Goal: Task Accomplishment & Management: Manage account settings

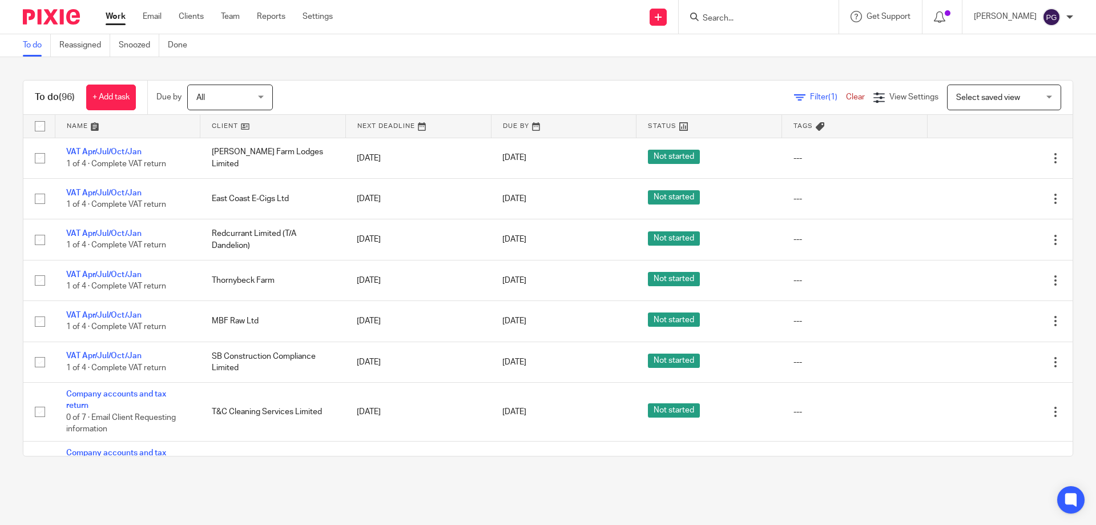
click at [157, 10] on div "Work Email Clients Team Reports Settings Work Email Clients Team Reports Settin…" at bounding box center [222, 17] width 256 height 34
click at [157, 11] on link "Email" at bounding box center [152, 16] width 19 height 11
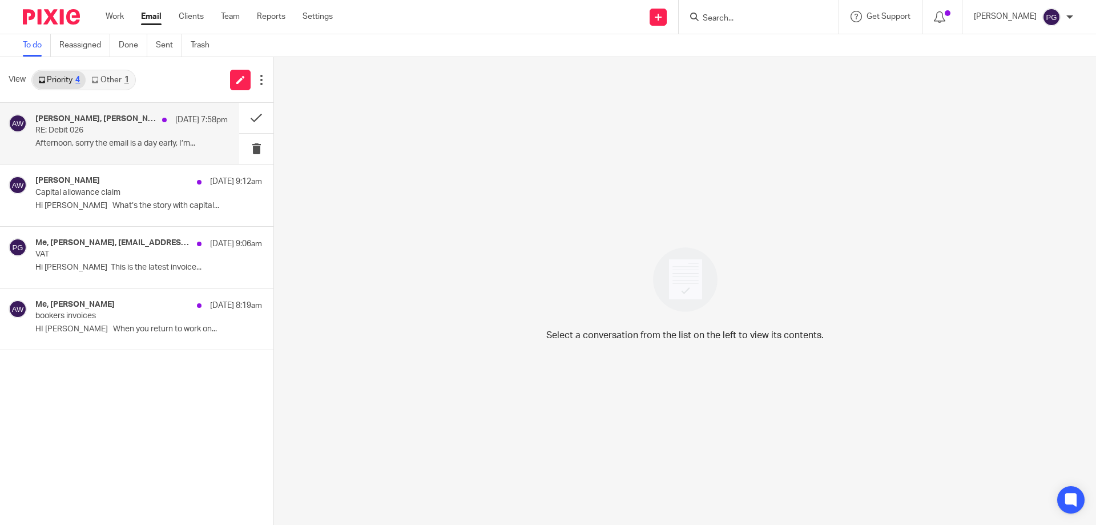
click at [128, 126] on p "RE: Debit 026" at bounding box center [112, 131] width 154 height 10
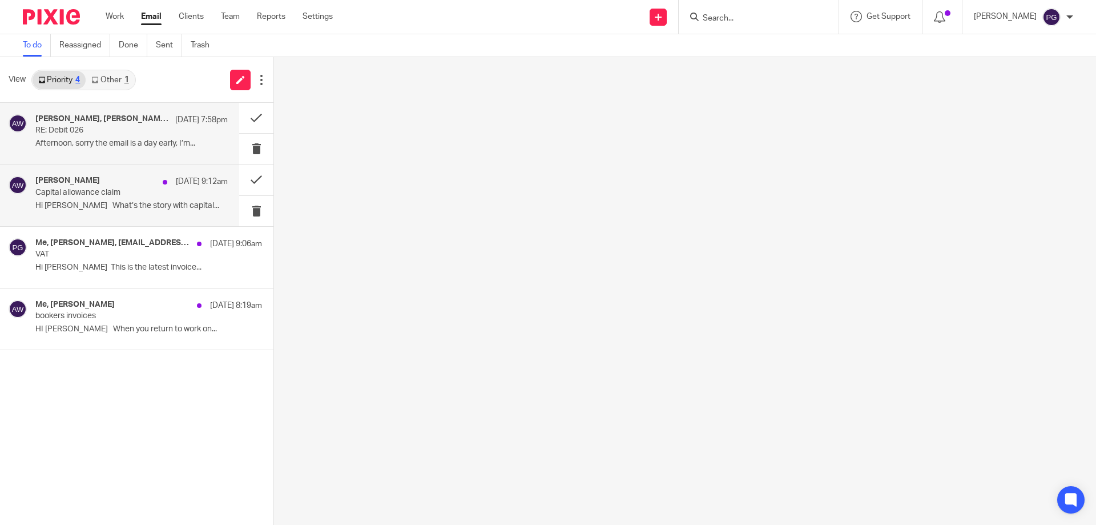
click at [127, 183] on div "[PERSON_NAME] [DATE] 9:12am" at bounding box center [131, 181] width 192 height 11
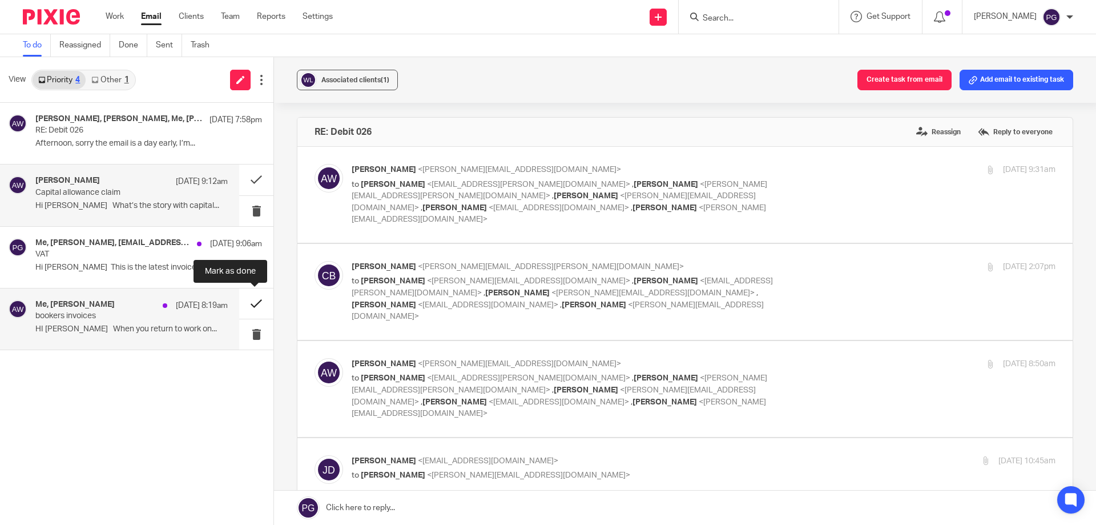
click at [255, 309] on button at bounding box center [256, 303] width 34 height 30
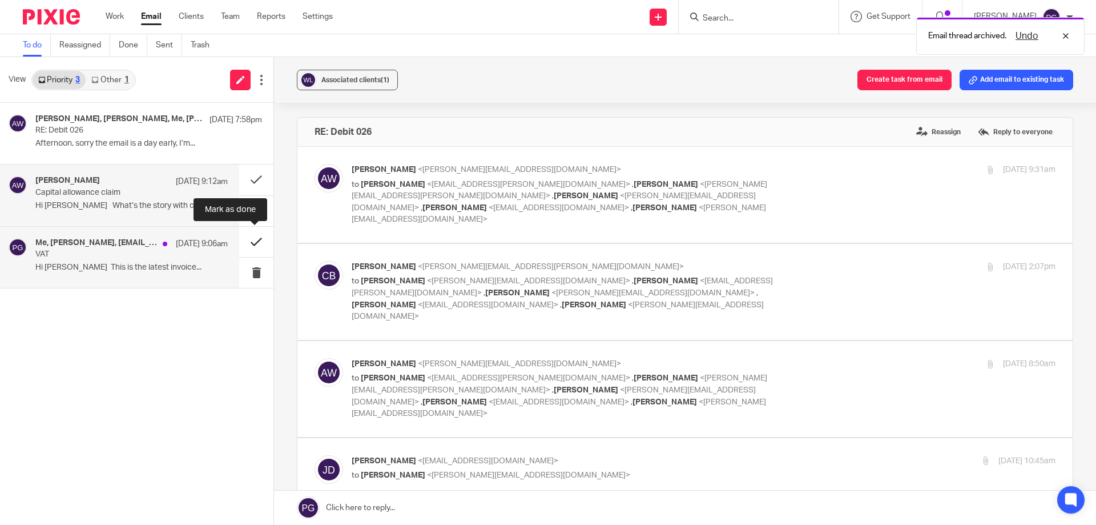
click at [254, 244] on button at bounding box center [256, 242] width 34 height 30
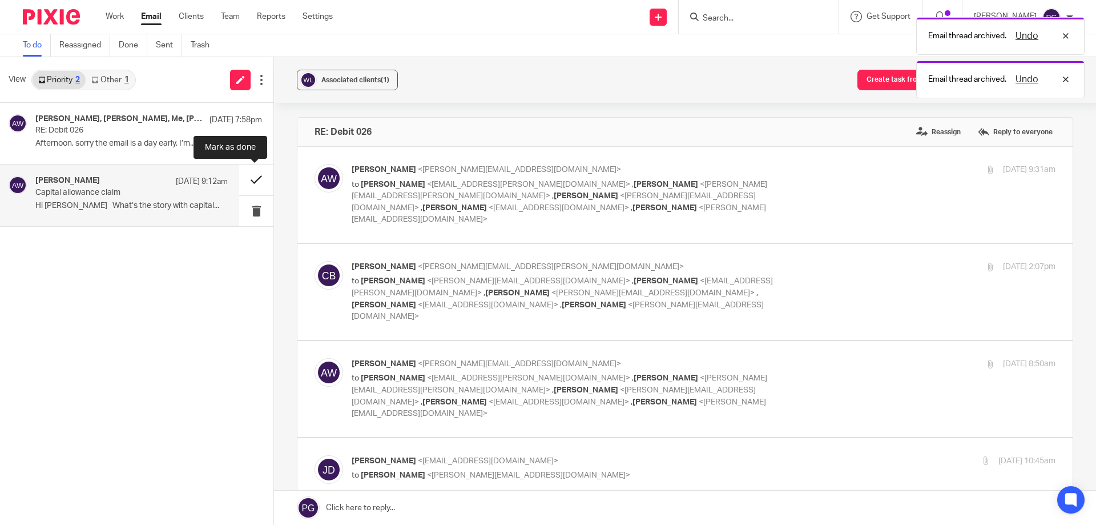
click at [249, 183] on button at bounding box center [256, 179] width 34 height 30
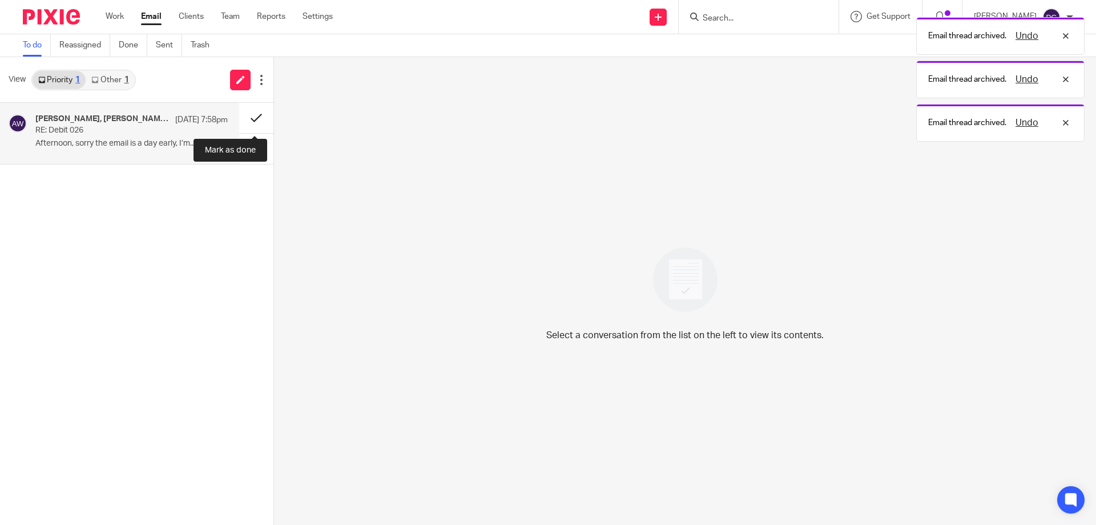
click at [251, 118] on button at bounding box center [256, 118] width 34 height 30
click at [112, 62] on div "View Priority 1 Other 1" at bounding box center [136, 80] width 273 height 46
click at [108, 75] on link "Other 1" at bounding box center [110, 80] width 49 height 18
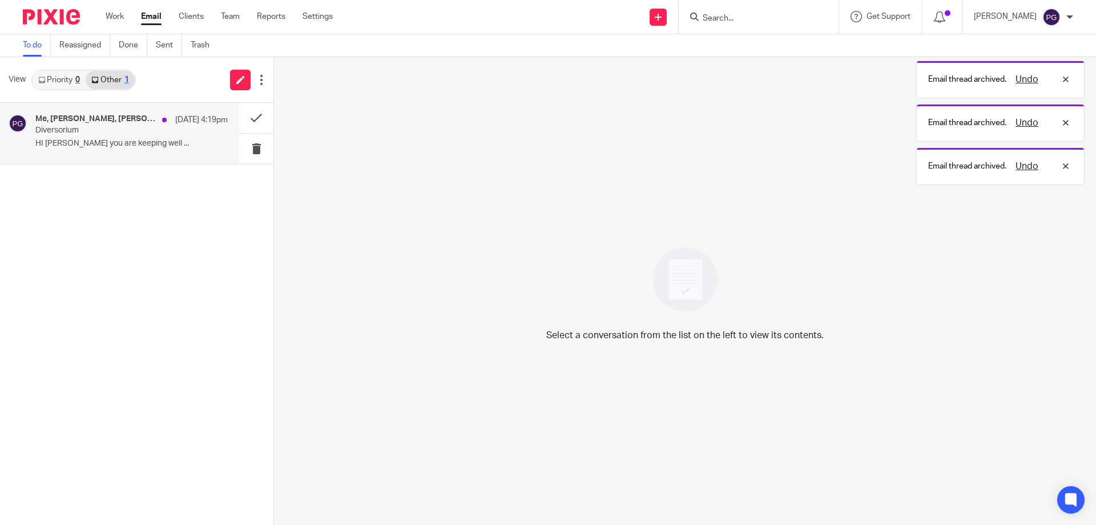
click at [107, 123] on h4 "Me, Ian Gostellow, Yvonne Hardman" at bounding box center [95, 119] width 121 height 10
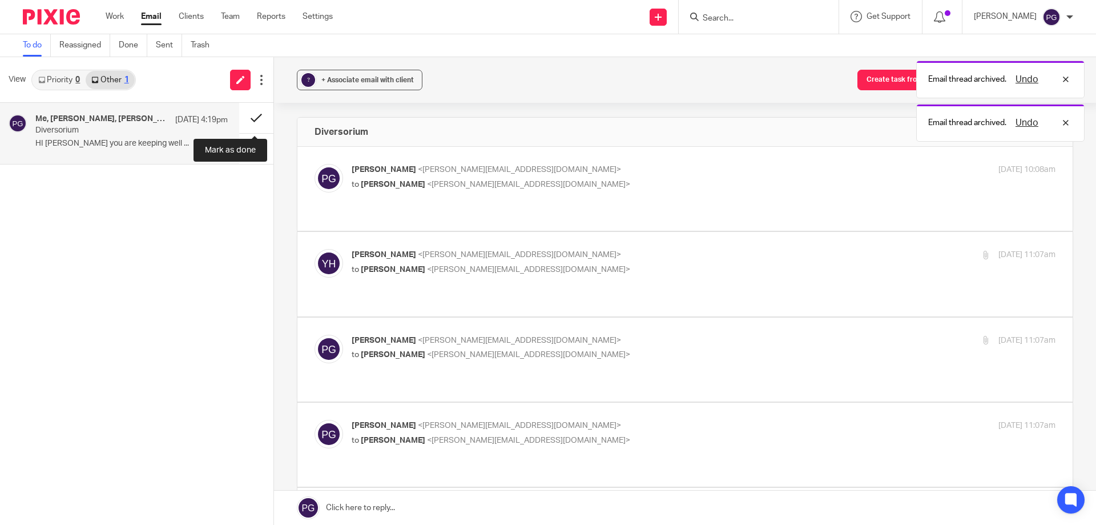
drag, startPoint x: 259, startPoint y: 116, endPoint x: 248, endPoint y: 119, distance: 11.4
click at [248, 119] on button at bounding box center [256, 118] width 34 height 30
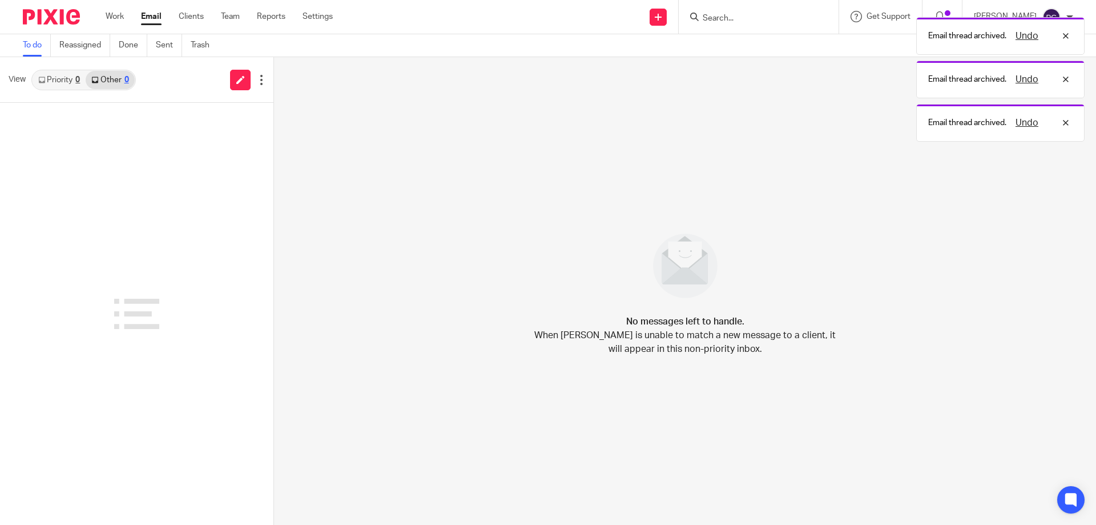
click at [156, 178] on div at bounding box center [136, 314] width 273 height 422
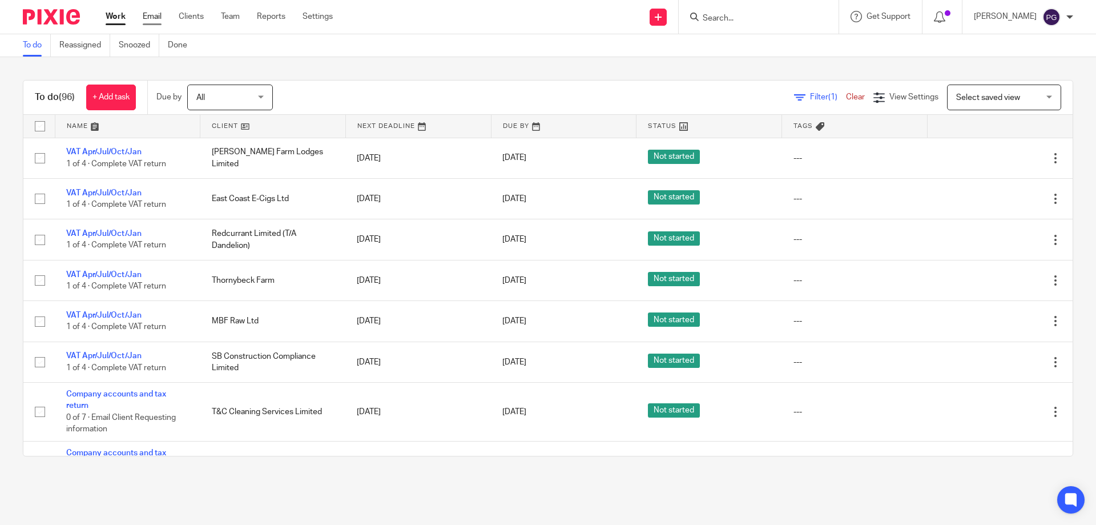
click at [148, 17] on link "Email" at bounding box center [152, 16] width 19 height 11
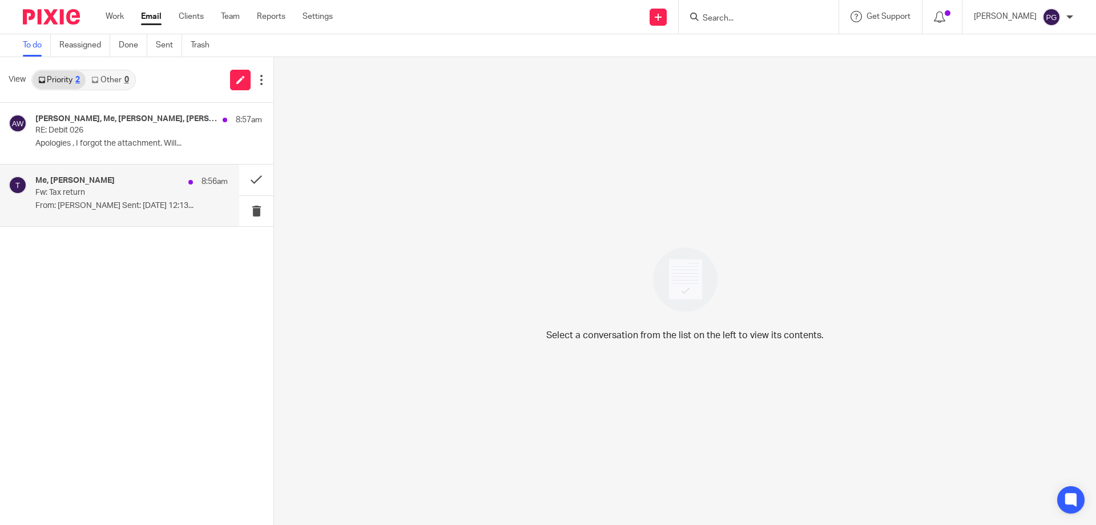
click at [136, 202] on p "From: Tian Sent: Monday, August 4, 2025 12:13..." at bounding box center [131, 206] width 192 height 10
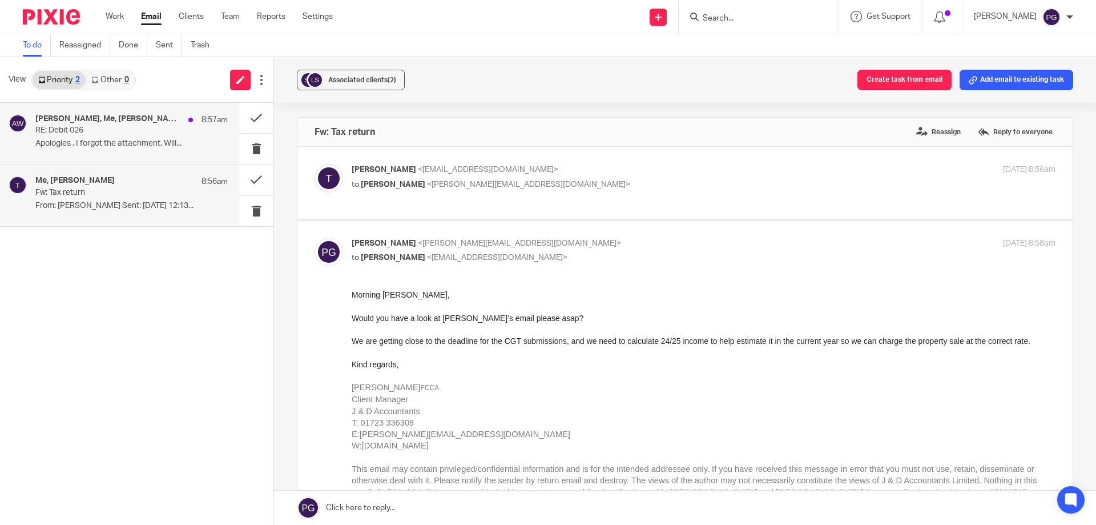
click at [172, 133] on p "RE: Debit 026" at bounding box center [112, 131] width 154 height 10
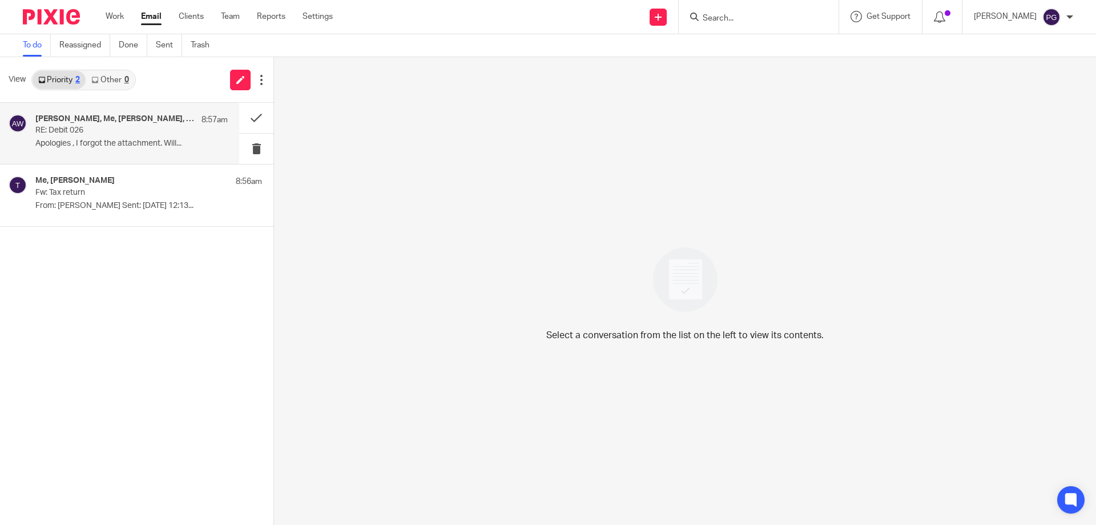
click at [149, 123] on h4 "[PERSON_NAME], Me, [PERSON_NAME], [PERSON_NAME]" at bounding box center [115, 119] width 160 height 10
click at [251, 115] on button at bounding box center [256, 118] width 34 height 30
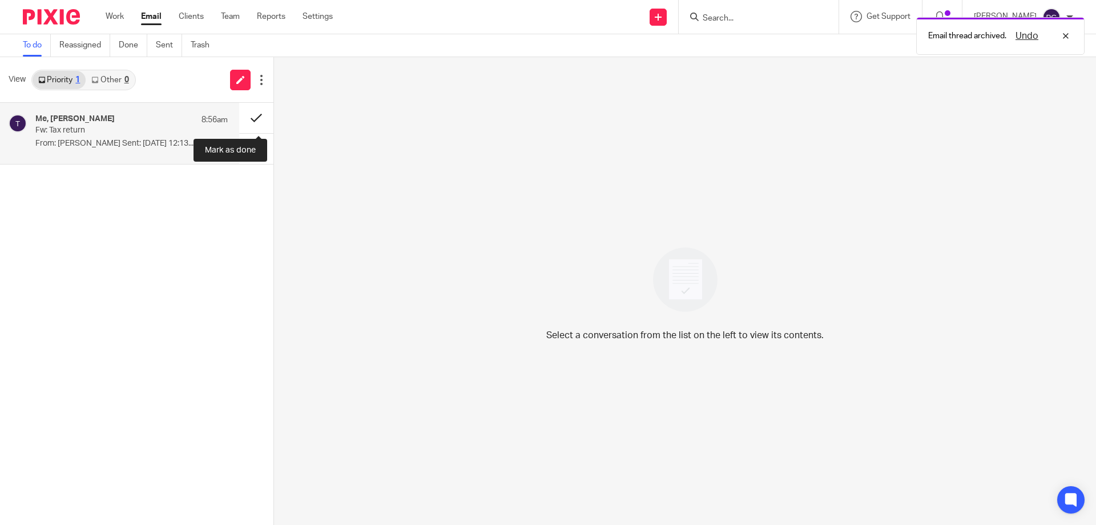
click at [253, 118] on button at bounding box center [256, 118] width 34 height 30
